Goal: Task Accomplishment & Management: Use online tool/utility

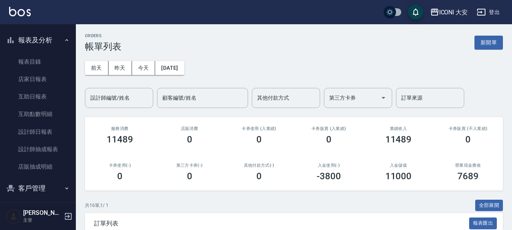
scroll to position [190, 0]
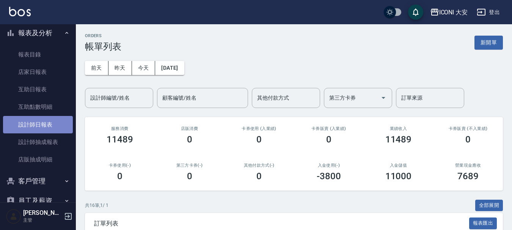
click at [47, 127] on link "設計師日報表" at bounding box center [38, 124] width 70 height 17
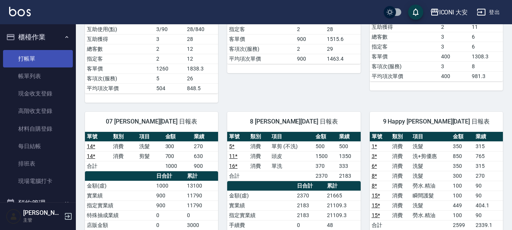
click at [34, 58] on link "打帳單" at bounding box center [38, 58] width 70 height 17
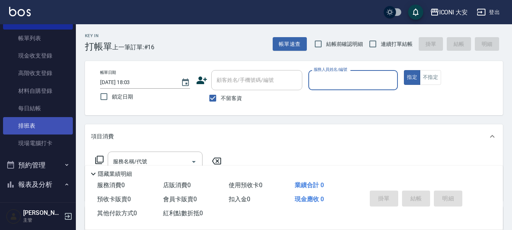
scroll to position [152, 0]
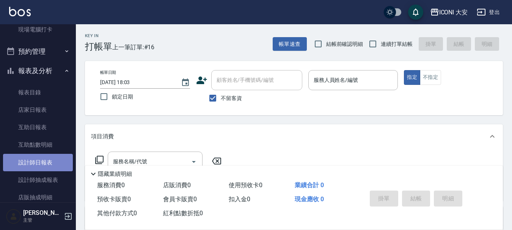
click at [43, 165] on link "設計師日報表" at bounding box center [38, 162] width 70 height 17
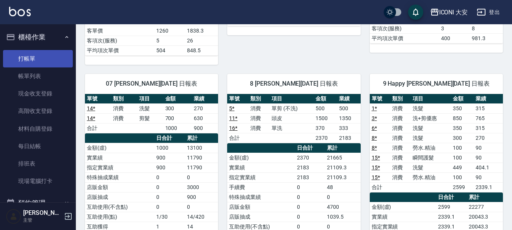
click at [31, 61] on link "打帳單" at bounding box center [38, 58] width 70 height 17
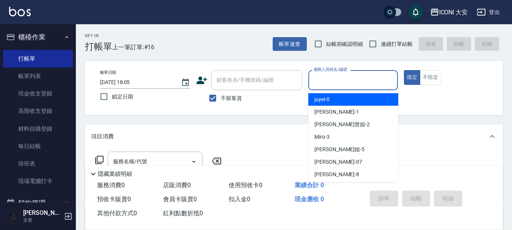
click at [356, 78] on input "服務人員姓名/編號" at bounding box center [353, 80] width 83 height 13
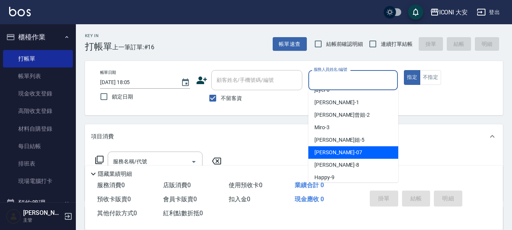
scroll to position [14, 0]
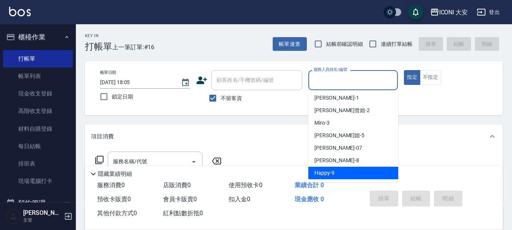
click at [329, 173] on span "Happy -9" at bounding box center [324, 173] width 20 height 8
type input "Happy-9"
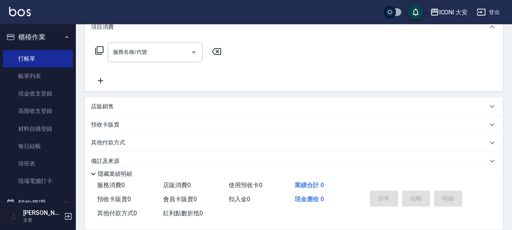
scroll to position [114, 0]
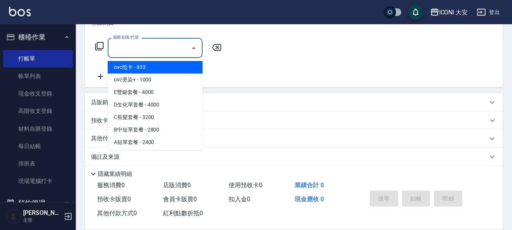
click at [149, 47] on input "服務名稱/代號" at bounding box center [149, 47] width 77 height 13
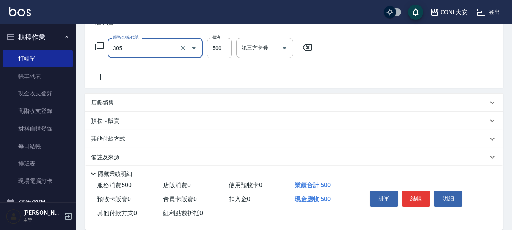
type input "剪髮(305)"
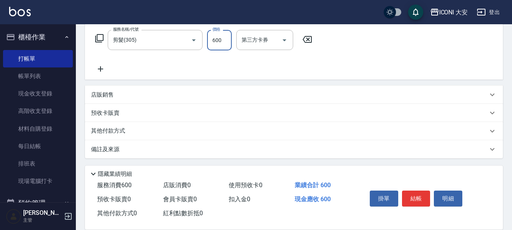
scroll to position [123, 0]
type input "600"
click at [119, 132] on p "其他付款方式" at bounding box center [110, 130] width 38 height 8
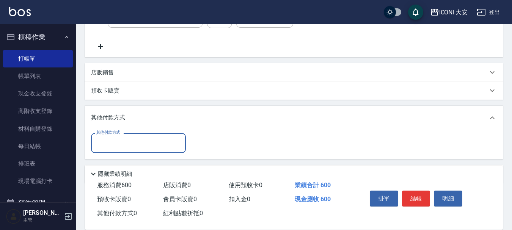
scroll to position [170, 0]
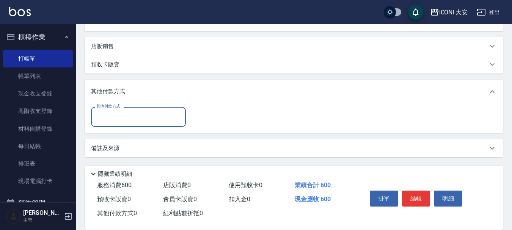
click at [124, 121] on input "其他付款方式" at bounding box center [138, 116] width 88 height 13
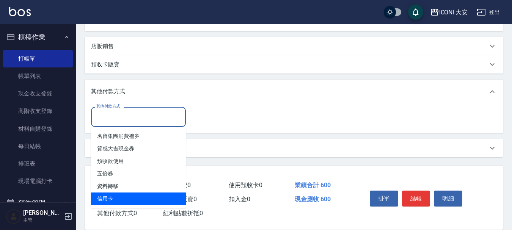
click at [112, 199] on span "信用卡" at bounding box center [138, 199] width 95 height 13
type input "信用卡"
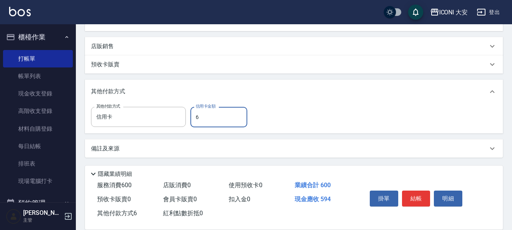
type input "600"
click at [407, 192] on button "結帳" at bounding box center [416, 199] width 28 height 16
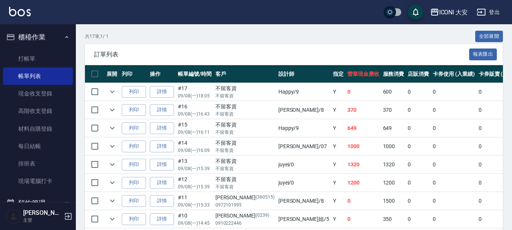
scroll to position [190, 0]
